Goal: Transaction & Acquisition: Purchase product/service

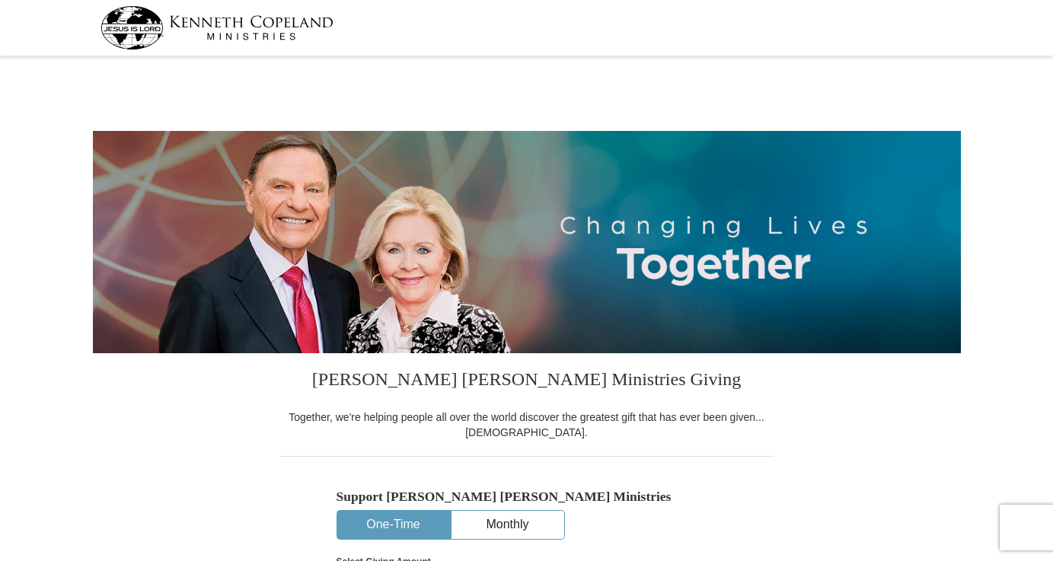
select select "CA"
click at [232, 31] on img at bounding box center [217, 27] width 233 height 43
select select "CA"
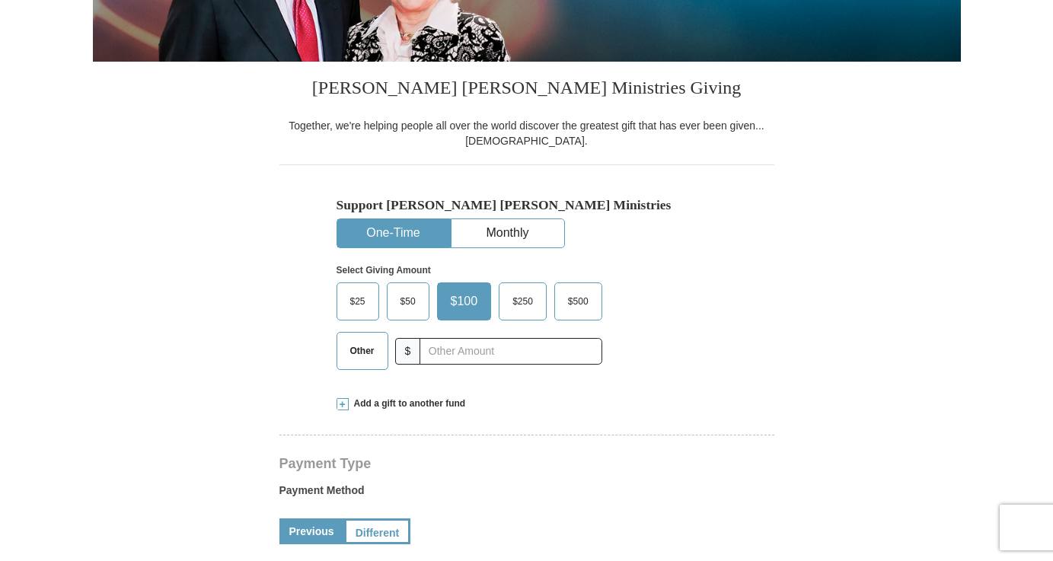
scroll to position [294, 0]
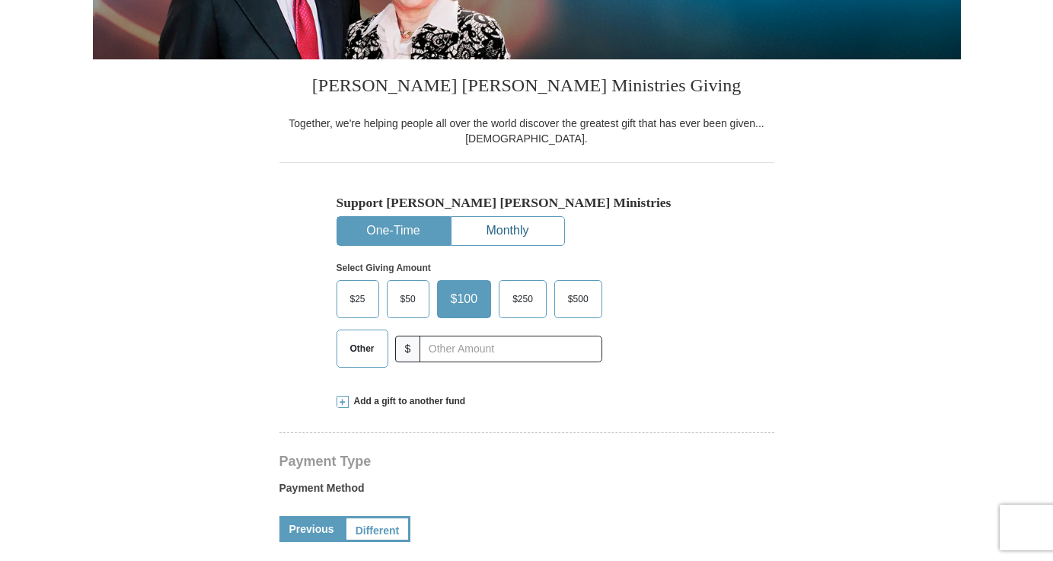
click at [524, 220] on button "Monthly" at bounding box center [508, 231] width 113 height 28
click at [403, 301] on span "$50" at bounding box center [408, 299] width 30 height 23
click at [0, 0] on input "$50" at bounding box center [0, 0] width 0 height 0
click at [362, 349] on span "Other" at bounding box center [363, 348] width 40 height 23
click at [0, 0] on input "Other" at bounding box center [0, 0] width 0 height 0
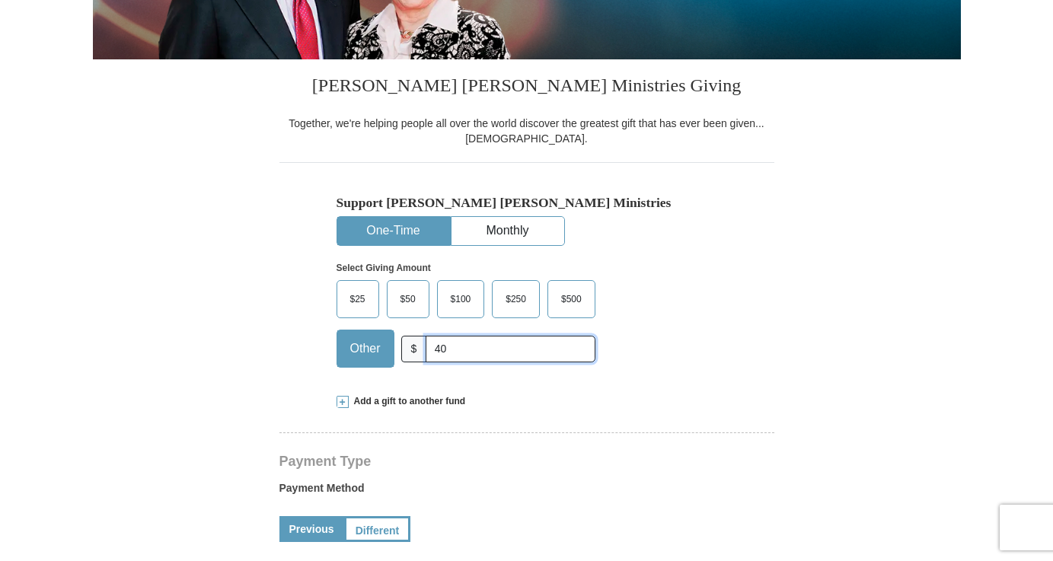
type input "40"
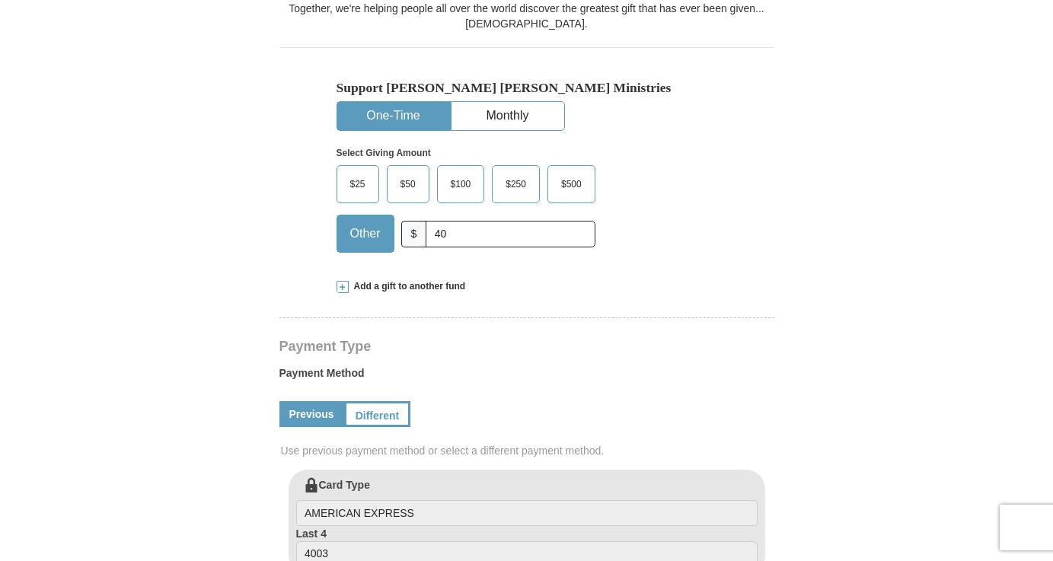
scroll to position [335, 0]
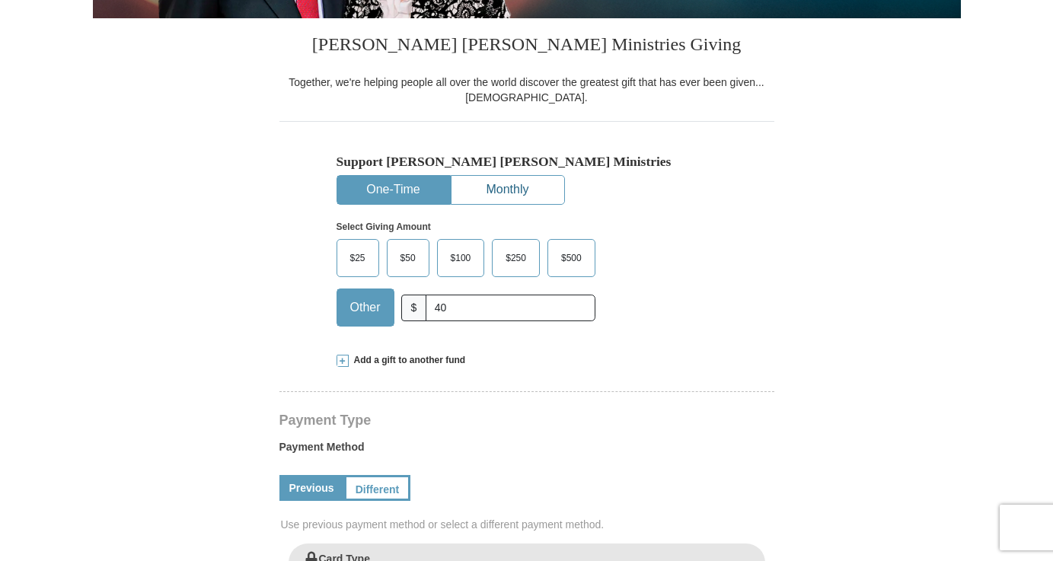
click at [513, 190] on button "Monthly" at bounding box center [508, 190] width 113 height 28
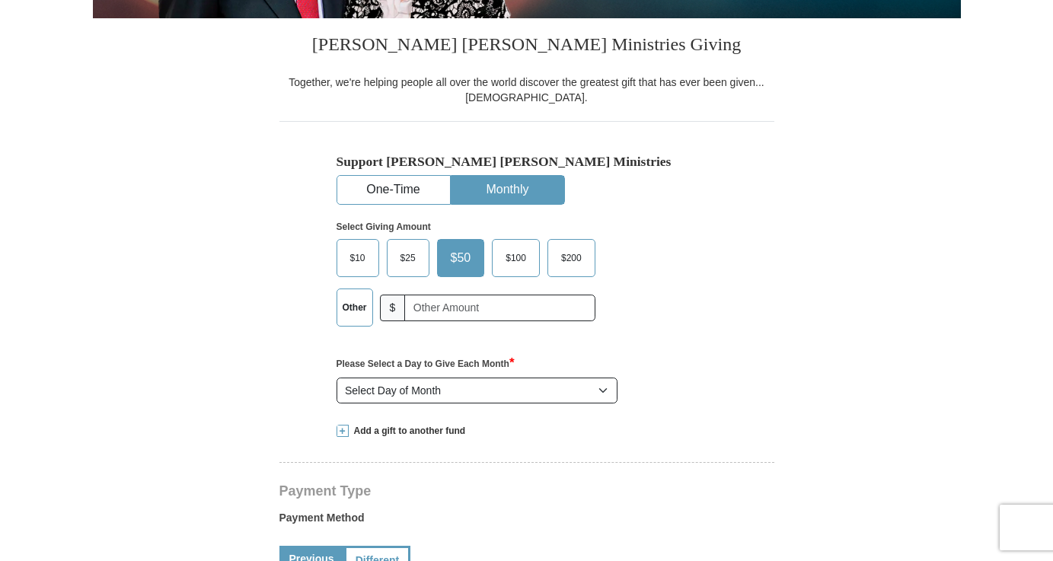
click at [346, 312] on label "Other" at bounding box center [354, 307] width 35 height 37
click at [0, 0] on input "Other" at bounding box center [0, 0] width 0 height 0
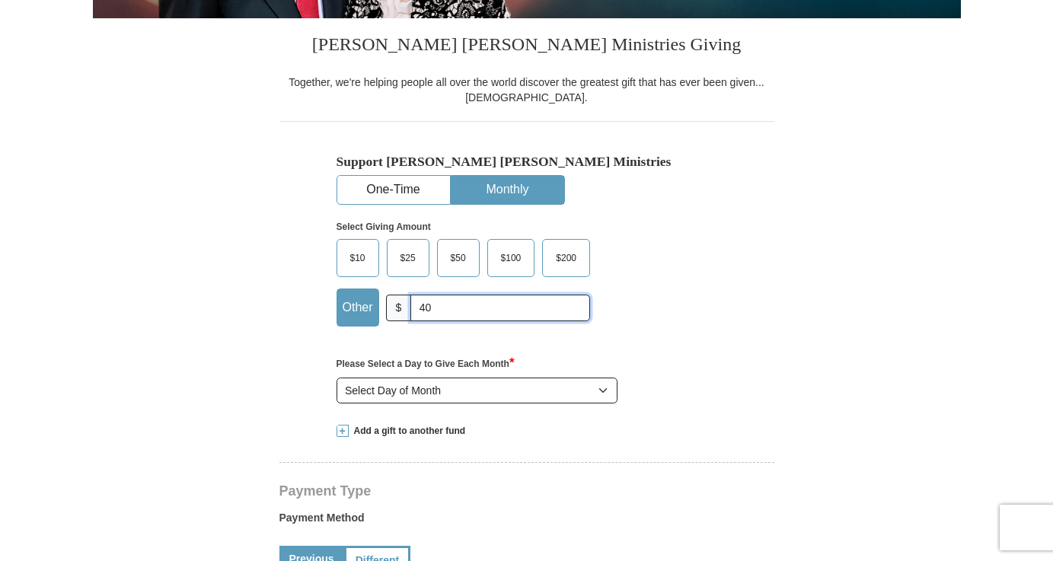
type input "40"
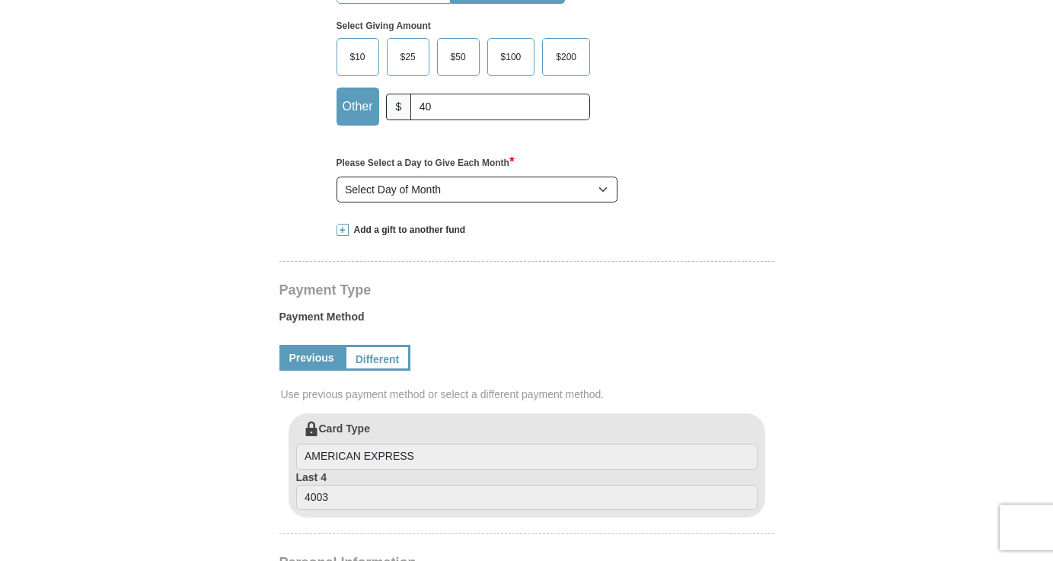
scroll to position [538, 0]
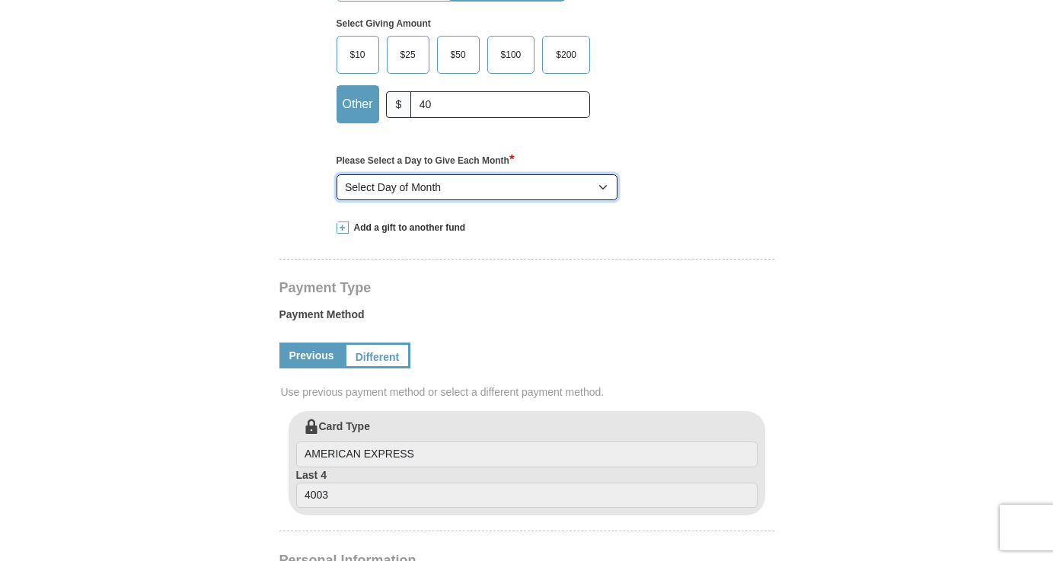
select select "13"
click at [814, 346] on form "[PERSON_NAME] [PERSON_NAME] Ministries Giving Together, we're helping people al…" at bounding box center [527, 410] width 868 height 1775
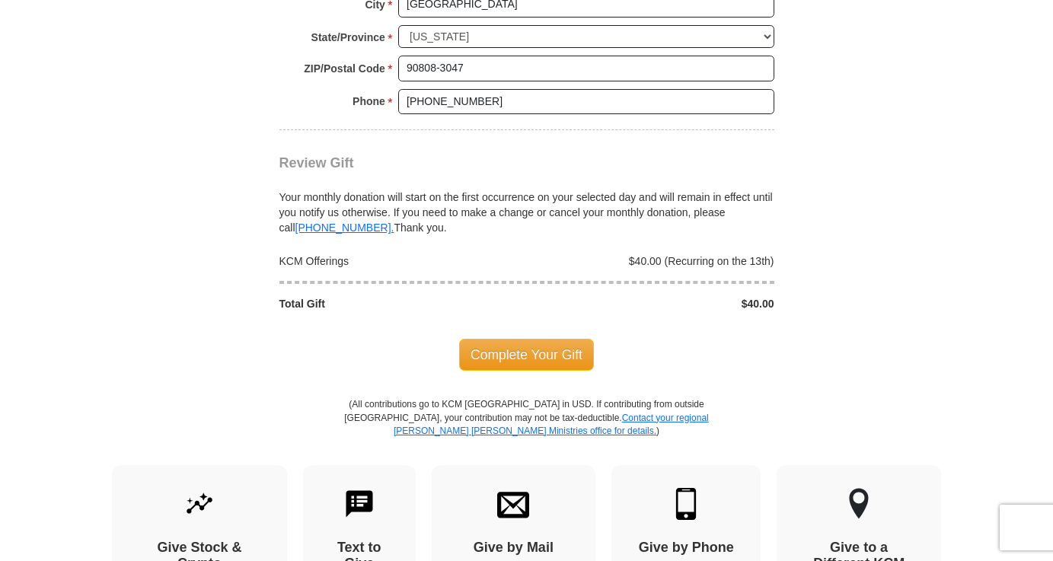
scroll to position [1376, 0]
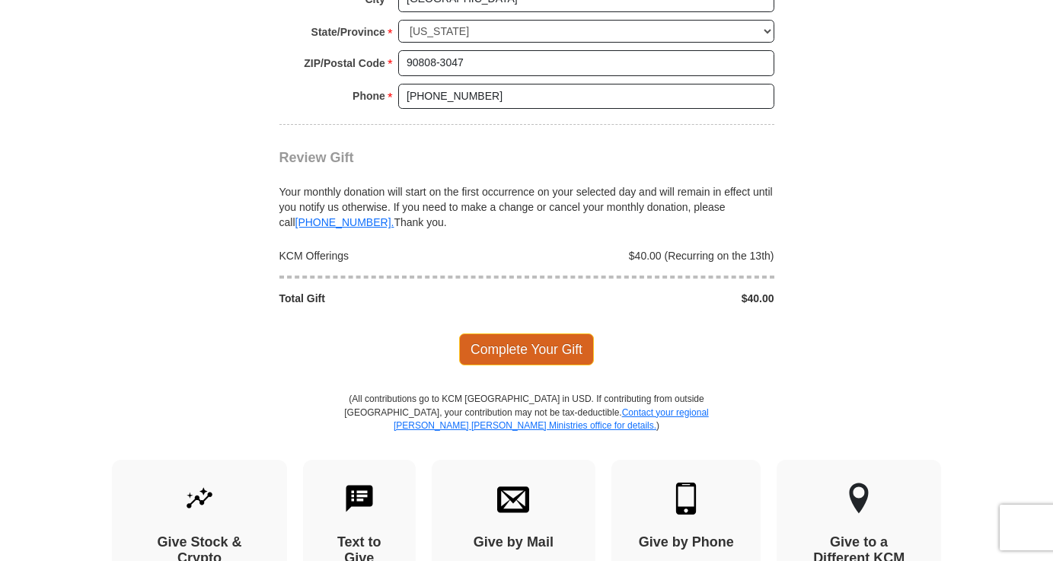
click at [540, 334] on span "Complete Your Gift" at bounding box center [526, 350] width 135 height 32
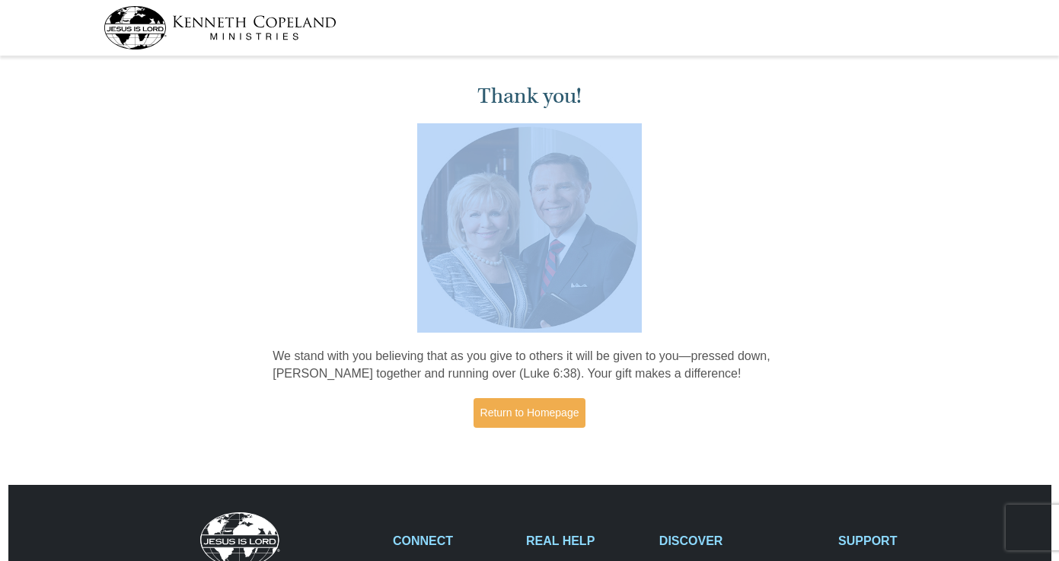
drag, startPoint x: 656, startPoint y: 133, endPoint x: 143, endPoint y: 133, distance: 512.5
click at [143, 133] on div "Thank you! We stand with you believing that as you give to others it will be gi…" at bounding box center [529, 258] width 1059 height 394
click at [169, 27] on img at bounding box center [220, 27] width 233 height 43
